Goal: Transaction & Acquisition: Purchase product/service

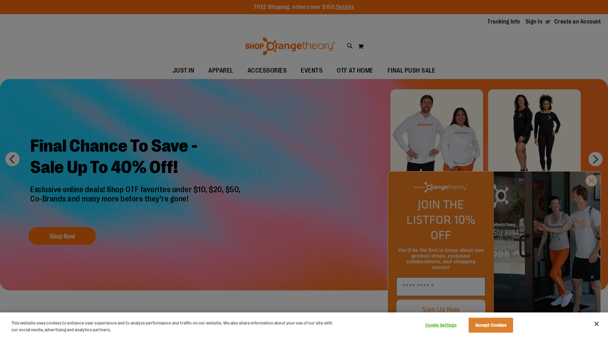
click at [335, 158] on div at bounding box center [304, 168] width 608 height 337
click at [590, 192] on div at bounding box center [304, 168] width 608 height 337
click at [592, 196] on div at bounding box center [304, 168] width 608 height 337
click at [505, 324] on button "Accept Cookies" at bounding box center [491, 325] width 44 height 15
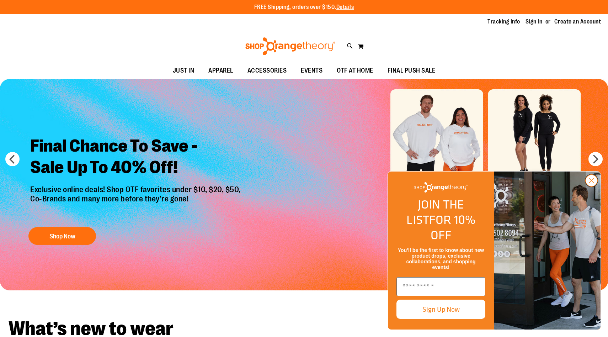
click at [591, 186] on circle "Close dialog" at bounding box center [592, 181] width 12 height 12
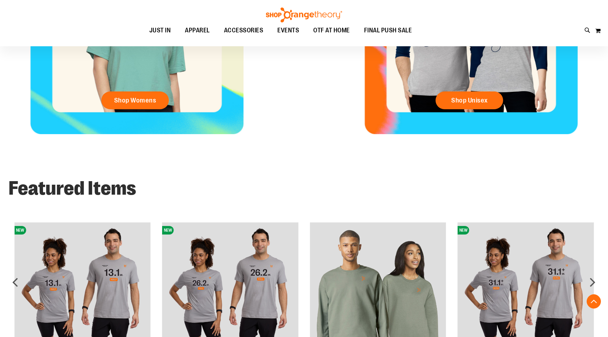
scroll to position [333, 0]
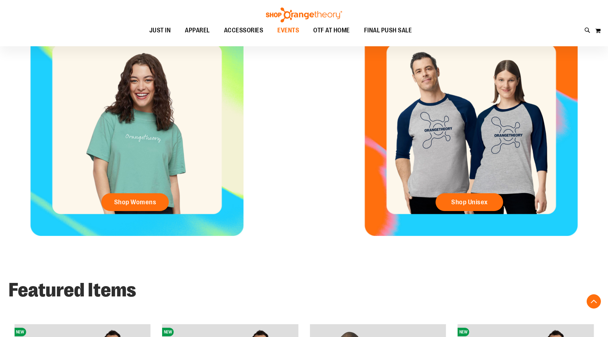
click at [292, 33] on span "EVENTS" at bounding box center [288, 30] width 22 height 16
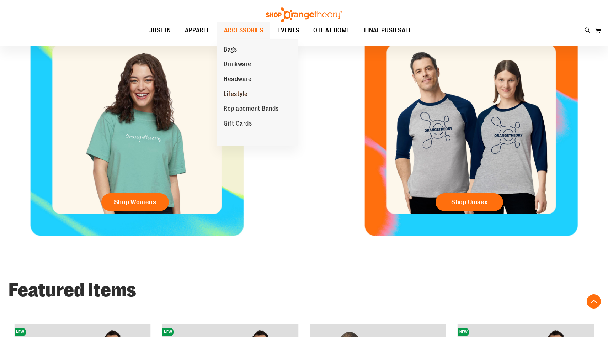
click at [239, 89] on link "Lifestyle" at bounding box center [236, 94] width 38 height 15
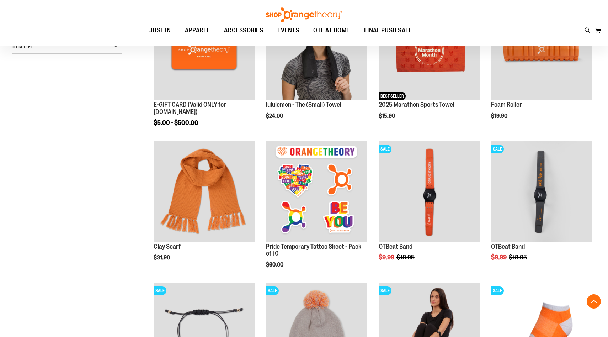
scroll to position [109, 0]
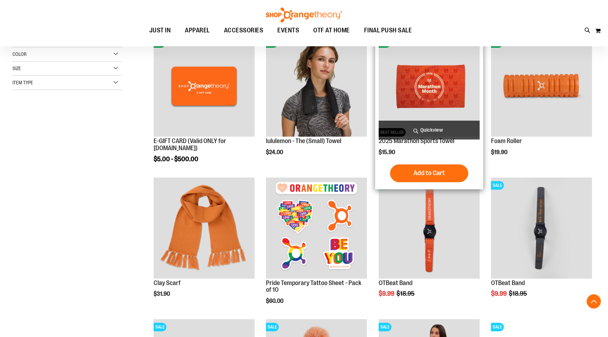
click at [428, 77] on img "product" at bounding box center [429, 86] width 101 height 101
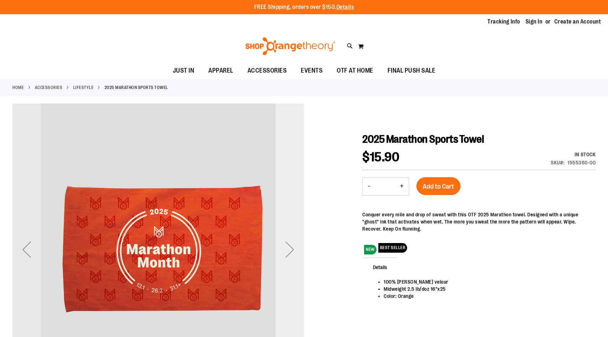
click at [291, 255] on div "Next" at bounding box center [290, 249] width 28 height 28
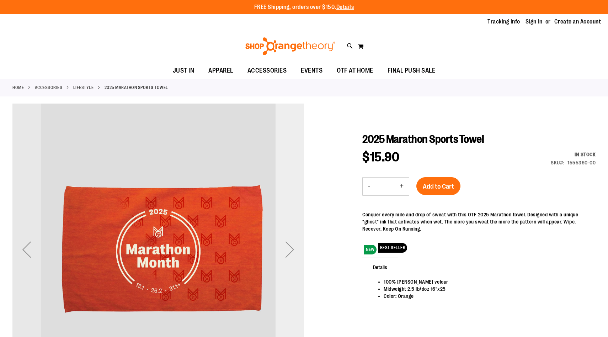
click at [291, 255] on div "Next" at bounding box center [290, 249] width 28 height 28
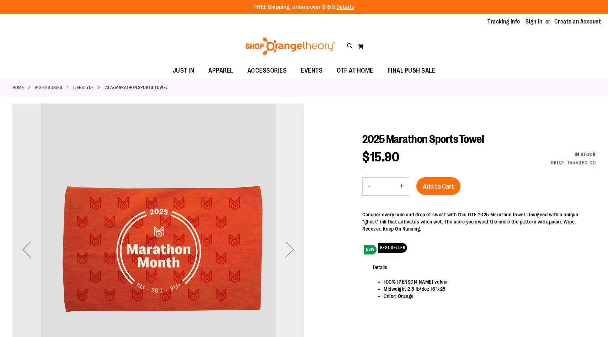
click at [291, 255] on div "Next" at bounding box center [290, 249] width 28 height 28
